Goal: Task Accomplishment & Management: Use online tool/utility

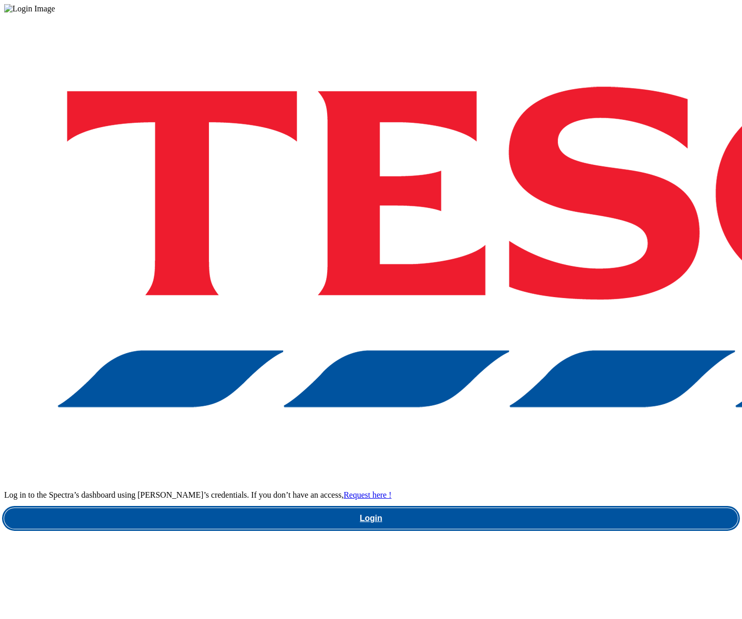
click at [526, 508] on link "Login" at bounding box center [371, 518] width 734 height 21
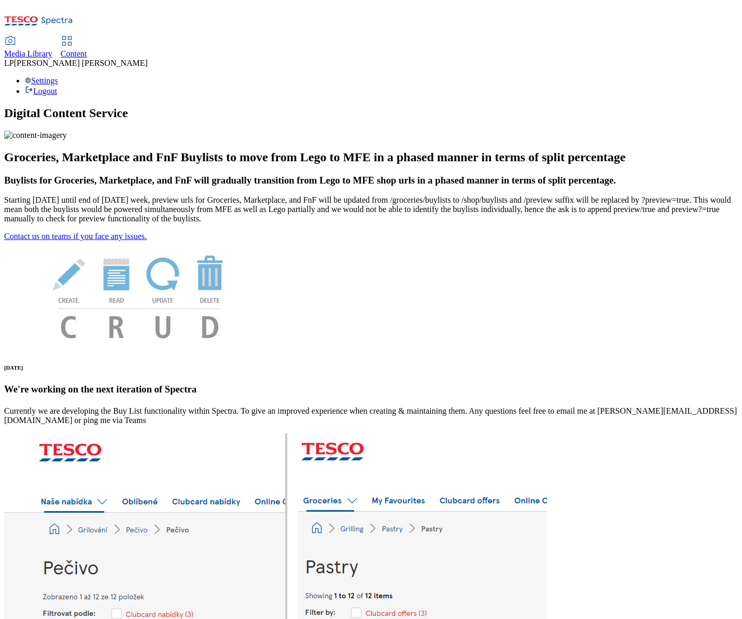
click at [52, 49] on span "Media Library" at bounding box center [28, 53] width 48 height 9
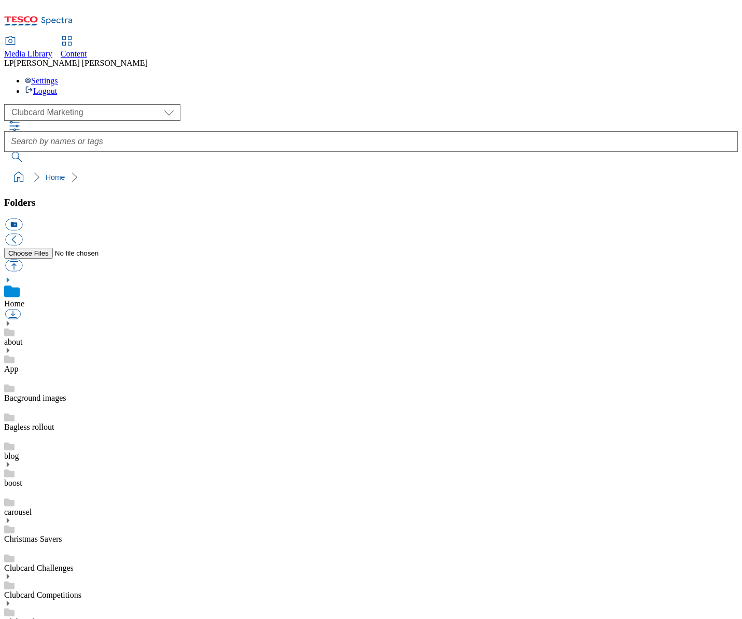
scroll to position [1, 0]
click at [50, 104] on select "Clubcard Marketing Demo Dotcom UK Emails GHS Marketing UK GHS Product UK GHS RO…" at bounding box center [92, 112] width 176 height 17
select select "flare-ghs-roi"
click at [7, 104] on select "Clubcard Marketing Demo Dotcom UK Emails GHS Marketing UK GHS Product UK GHS RO…" at bounding box center [92, 112] width 176 height 17
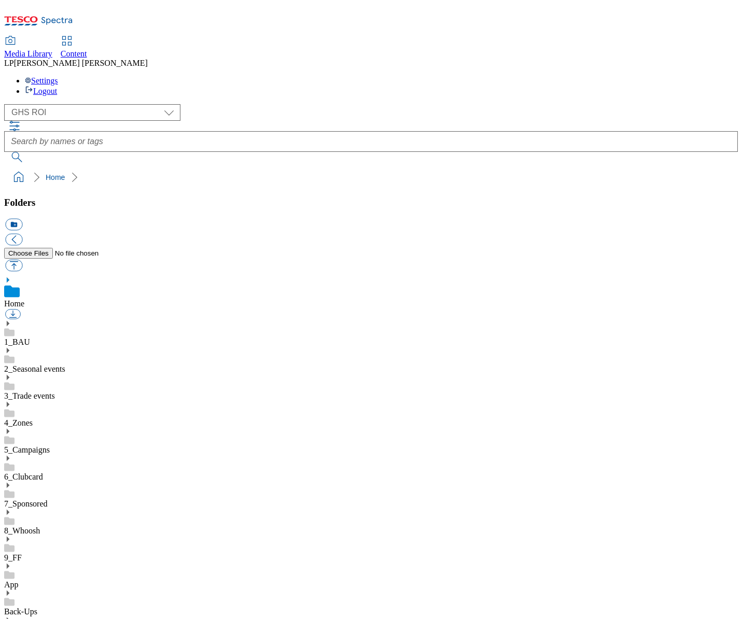
click at [9, 402] on use at bounding box center [8, 404] width 3 height 5
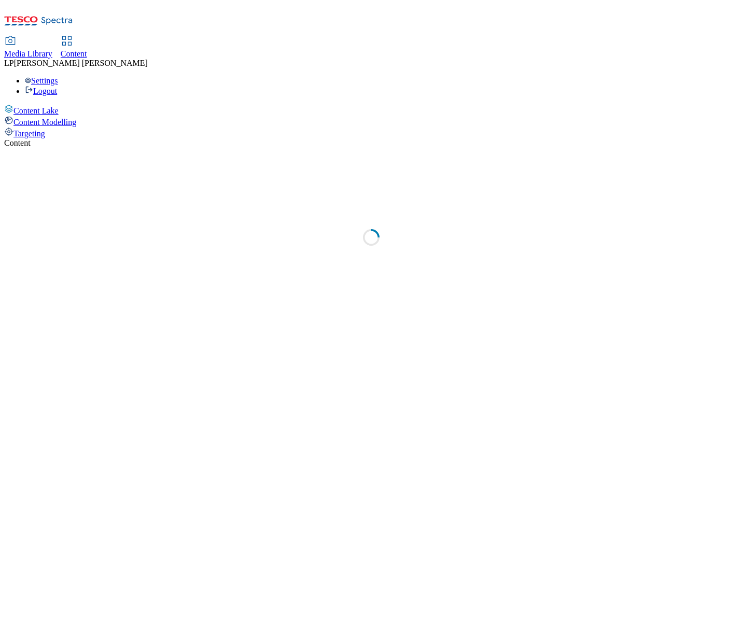
select select "ghs-roi"
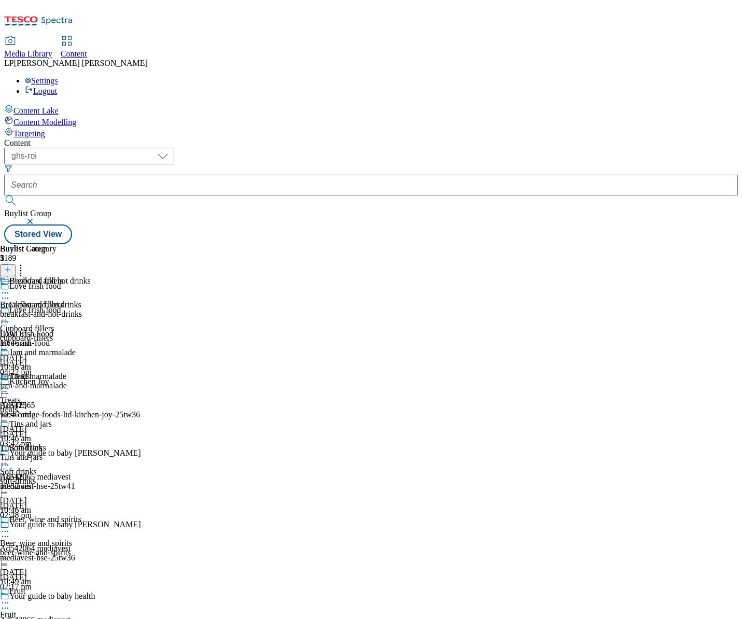
click at [10, 312] on icon at bounding box center [5, 317] width 10 height 10
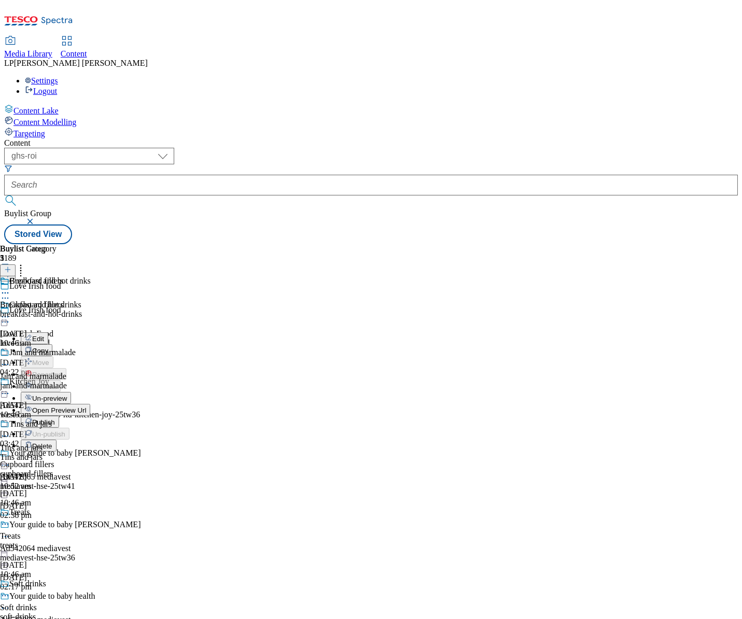
click at [48, 332] on button "Edit" at bounding box center [34, 338] width 27 height 12
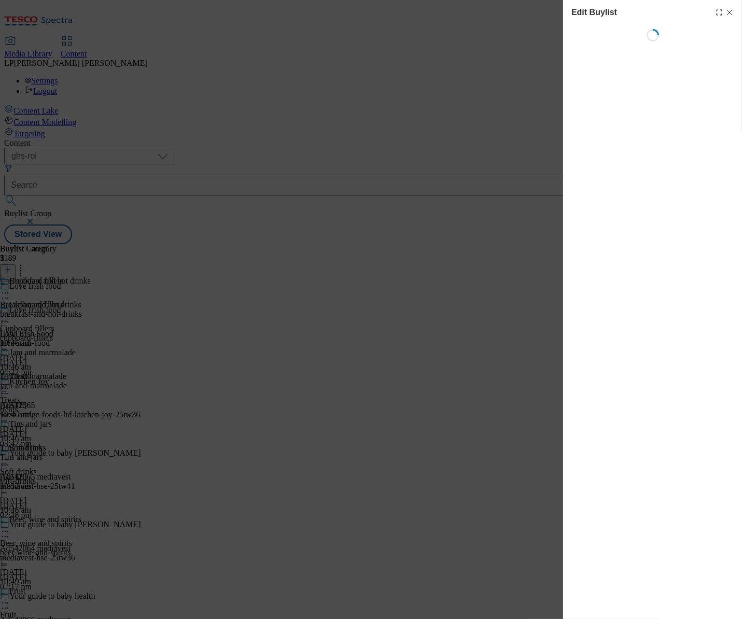
select select "evergreen"
select select "Banner"
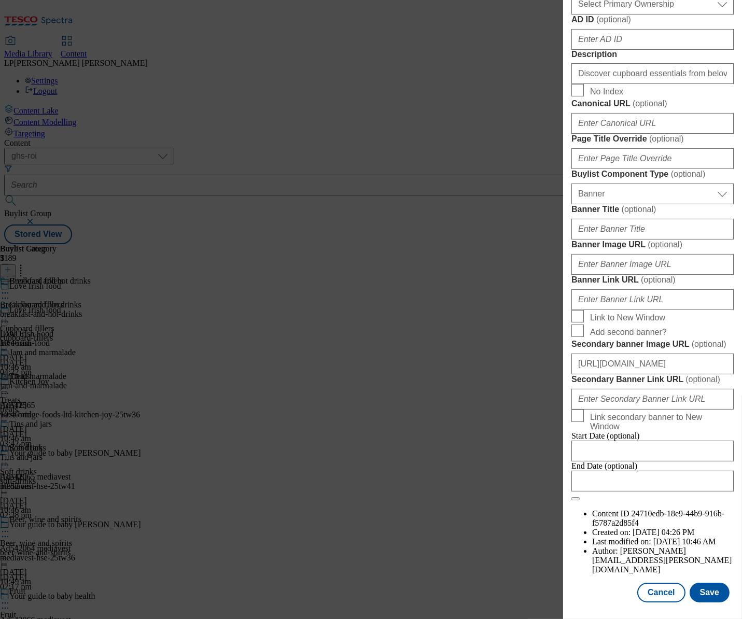
scroll to position [800, 0]
click at [639, 275] on input "Banner Image URL ( optional )" at bounding box center [652, 264] width 162 height 21
paste input "[URL][DOMAIN_NAME]"
type input "[URL][DOMAIN_NAME]"
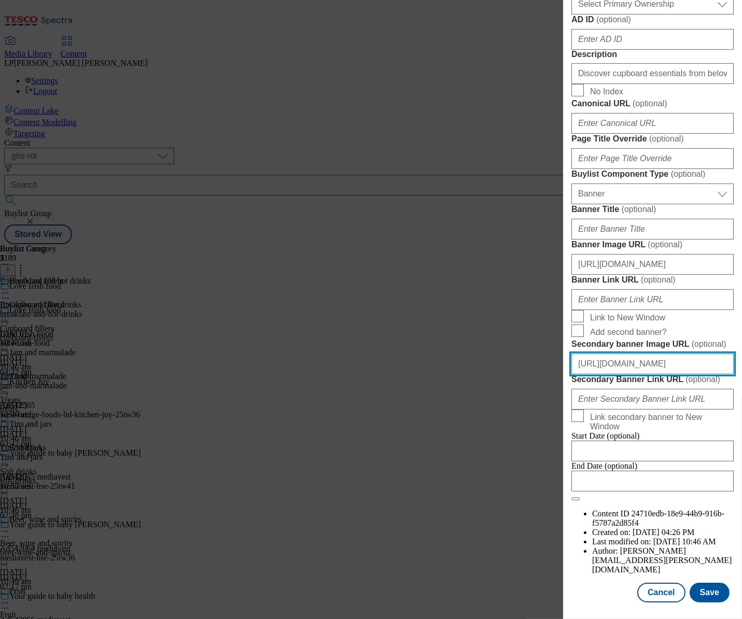
click at [666, 362] on input "[URL][DOMAIN_NAME]" at bounding box center [652, 364] width 162 height 21
click at [665, 362] on input "[URL][DOMAIN_NAME]" at bounding box center [652, 364] width 162 height 21
click at [698, 583] on button "Save" at bounding box center [709, 593] width 40 height 20
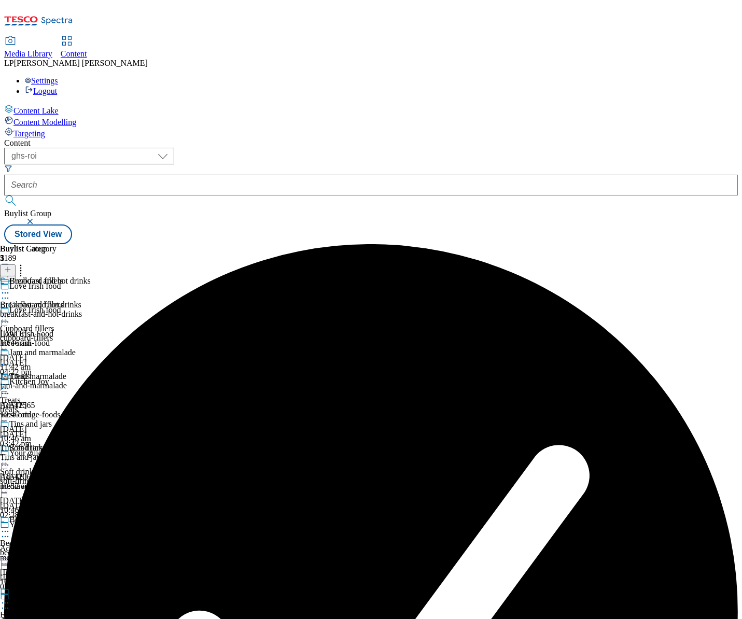
click at [10, 312] on icon at bounding box center [5, 317] width 10 height 10
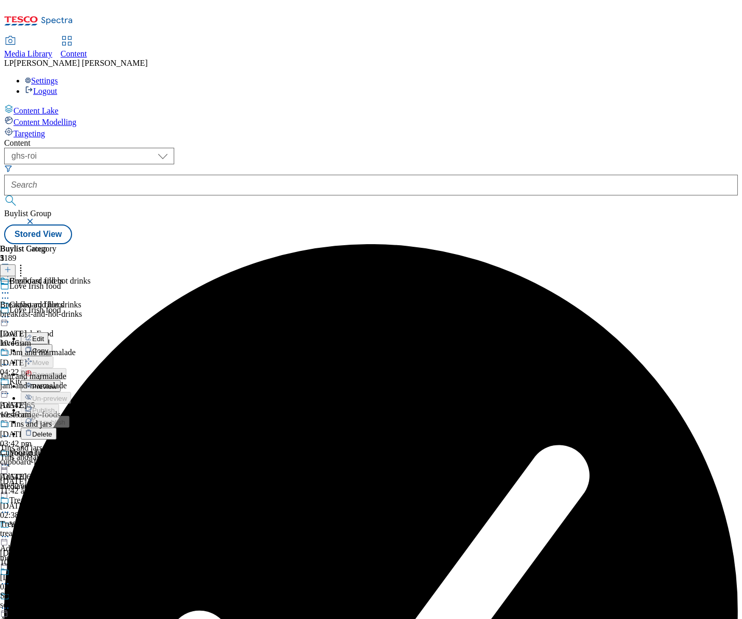
click at [57, 383] on span "Preview" at bounding box center [44, 387] width 24 height 8
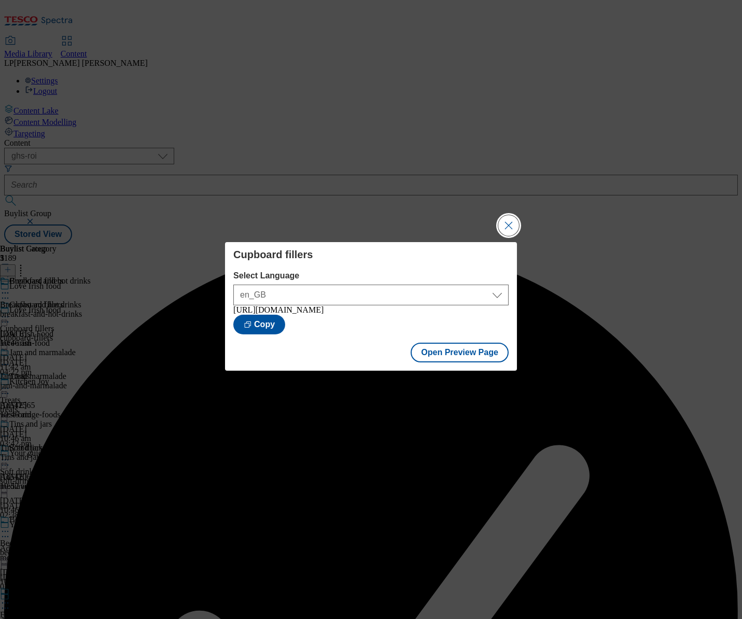
click at [505, 229] on button "Close Modal" at bounding box center [508, 225] width 21 height 21
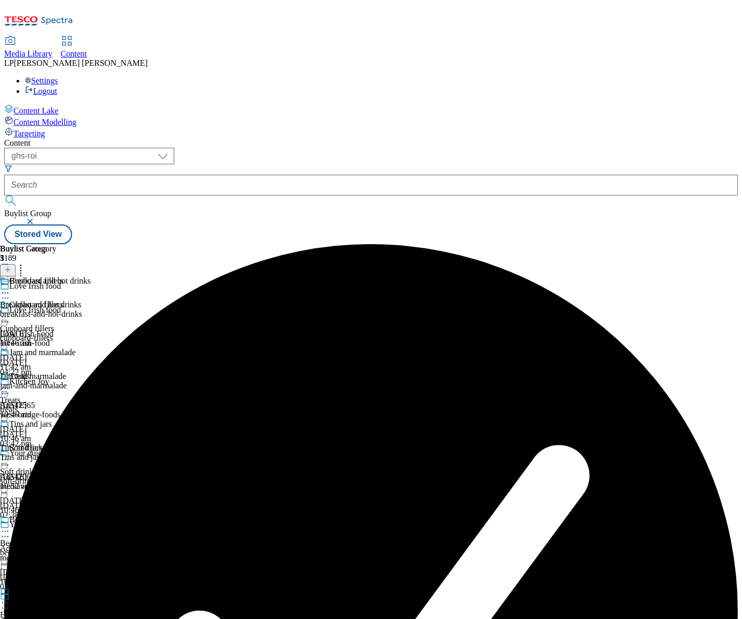
click at [10, 312] on icon at bounding box center [5, 317] width 10 height 10
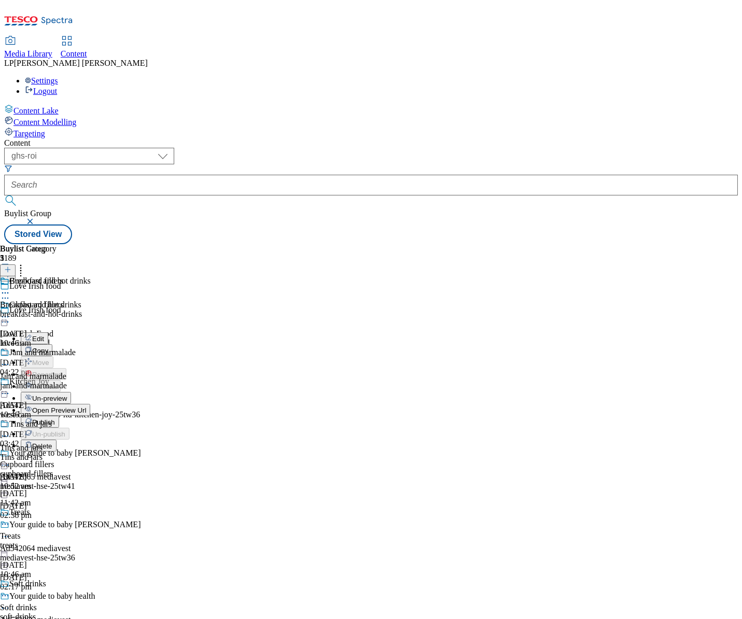
click at [86, 406] on span "Open Preview Url" at bounding box center [59, 410] width 54 height 8
